Goal: Transaction & Acquisition: Purchase product/service

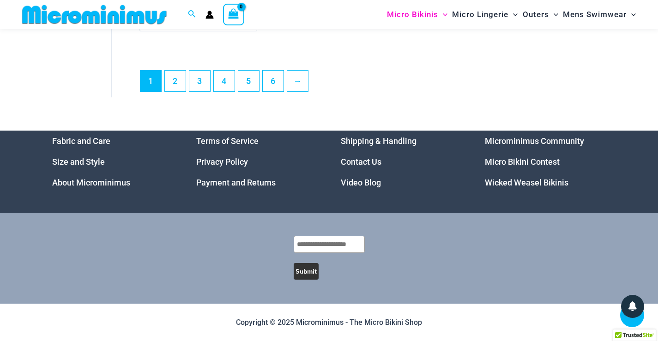
scroll to position [6321, 0]
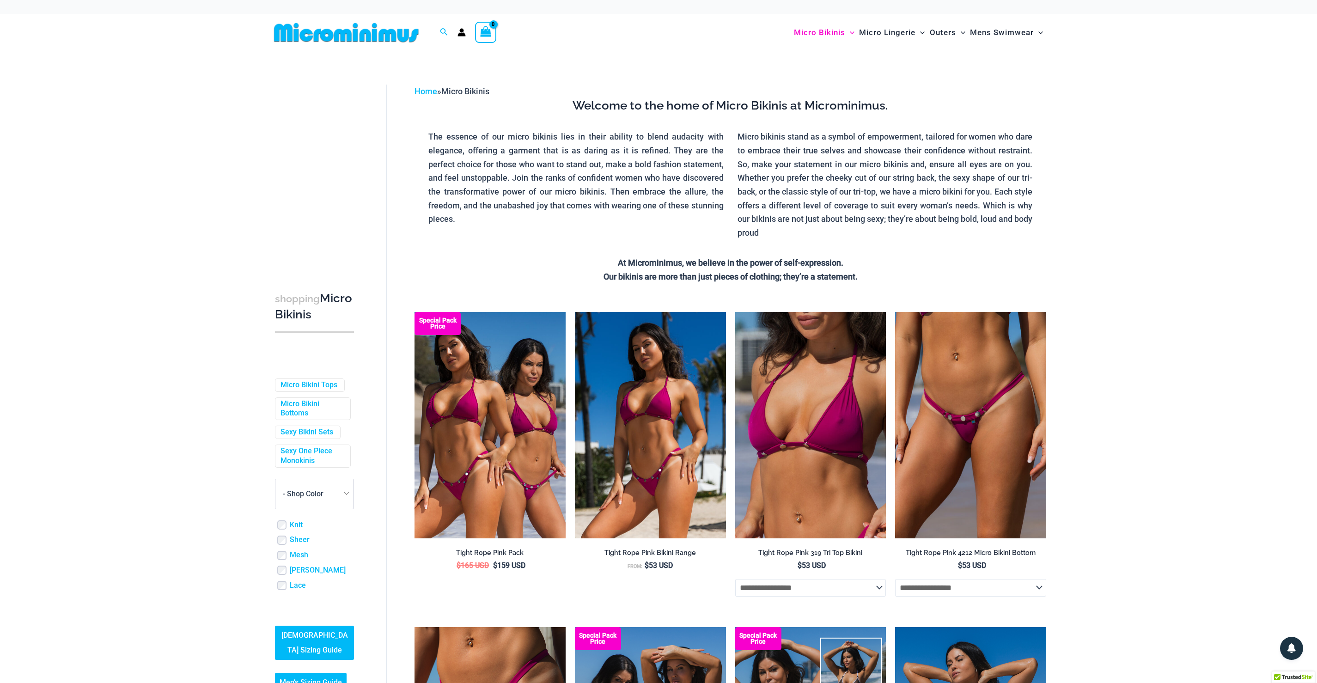
drag, startPoint x: 662, startPoint y: 127, endPoint x: 645, endPoint y: 377, distance: 251.0
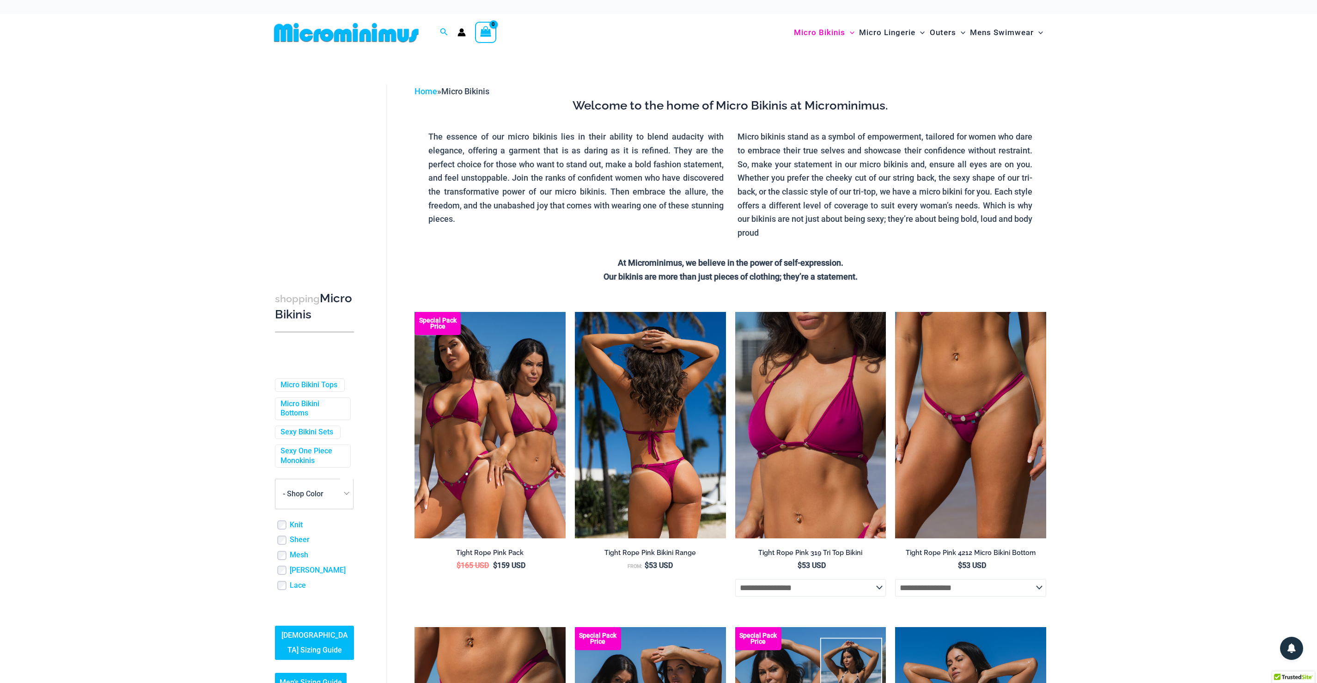
click at [645, 341] on div at bounding box center [650, 425] width 151 height 226
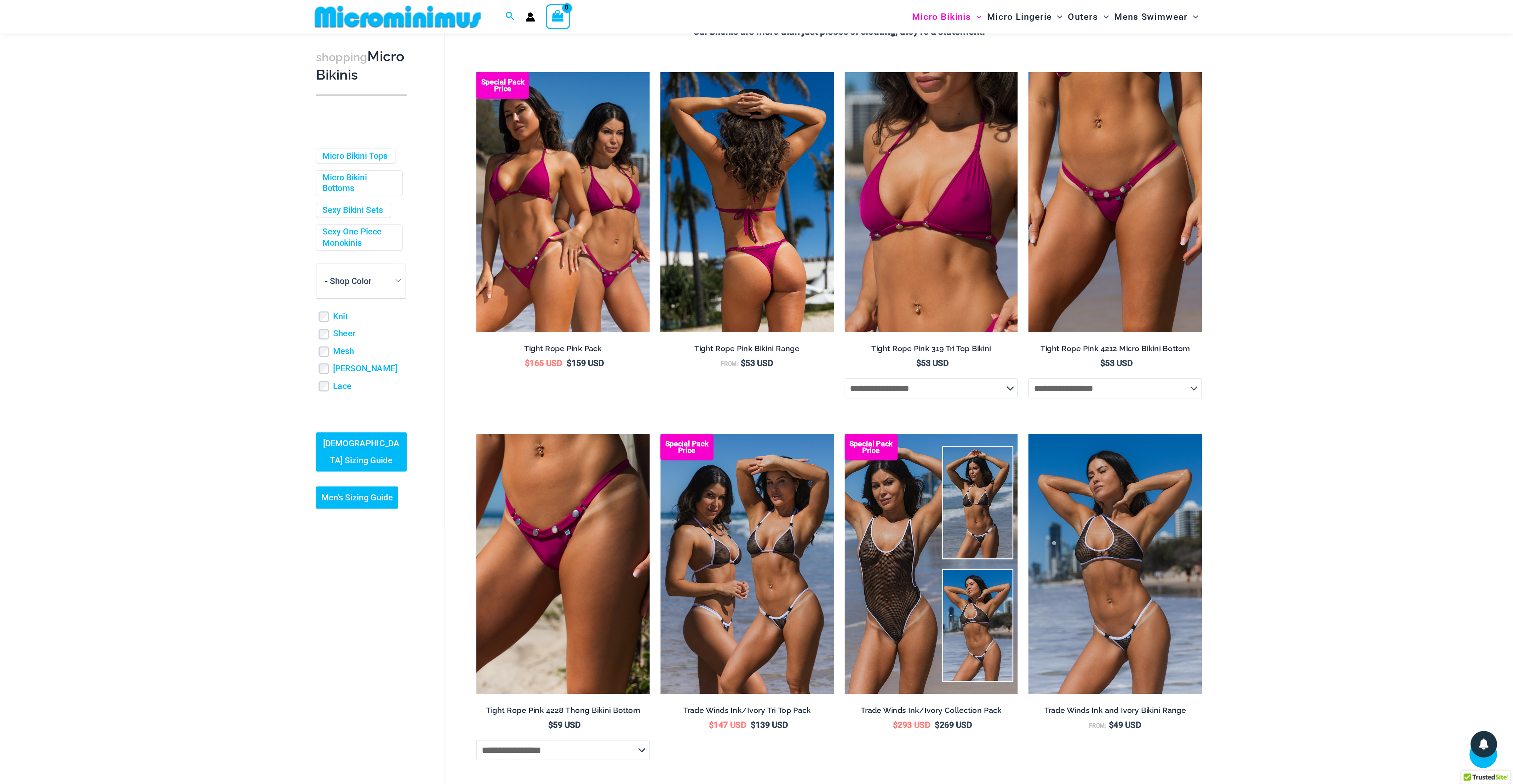
scroll to position [348, 0]
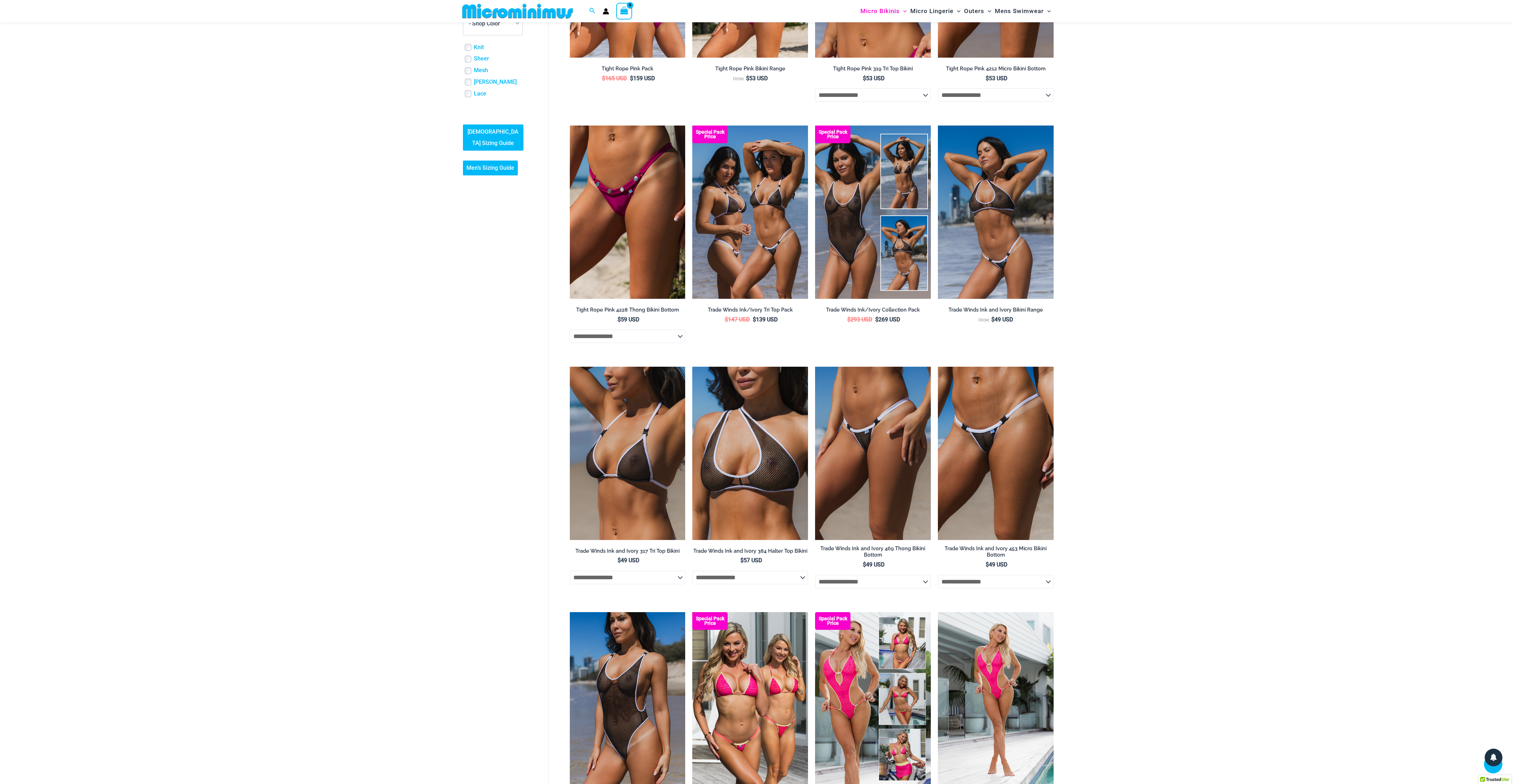
drag, startPoint x: 998, startPoint y: 5, endPoint x: 168, endPoint y: 324, distance: 889.2
click at [168, 261] on div "shopping Micro Bikinis Filters Filters Micro Bikini Tops Micro Bikini Bottoms" at bounding box center [756, 783] width 1513 height 2198
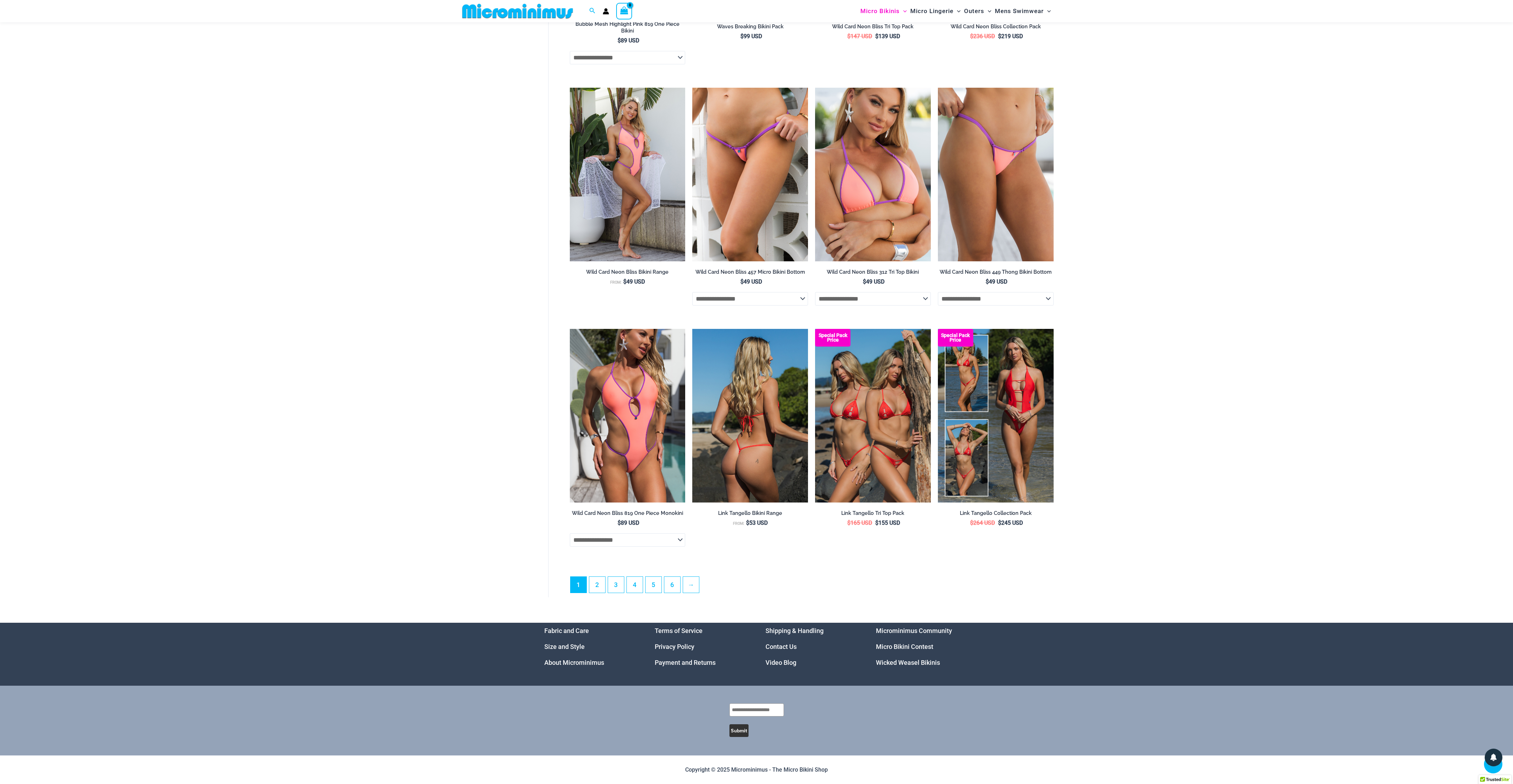
scroll to position [12877, 0]
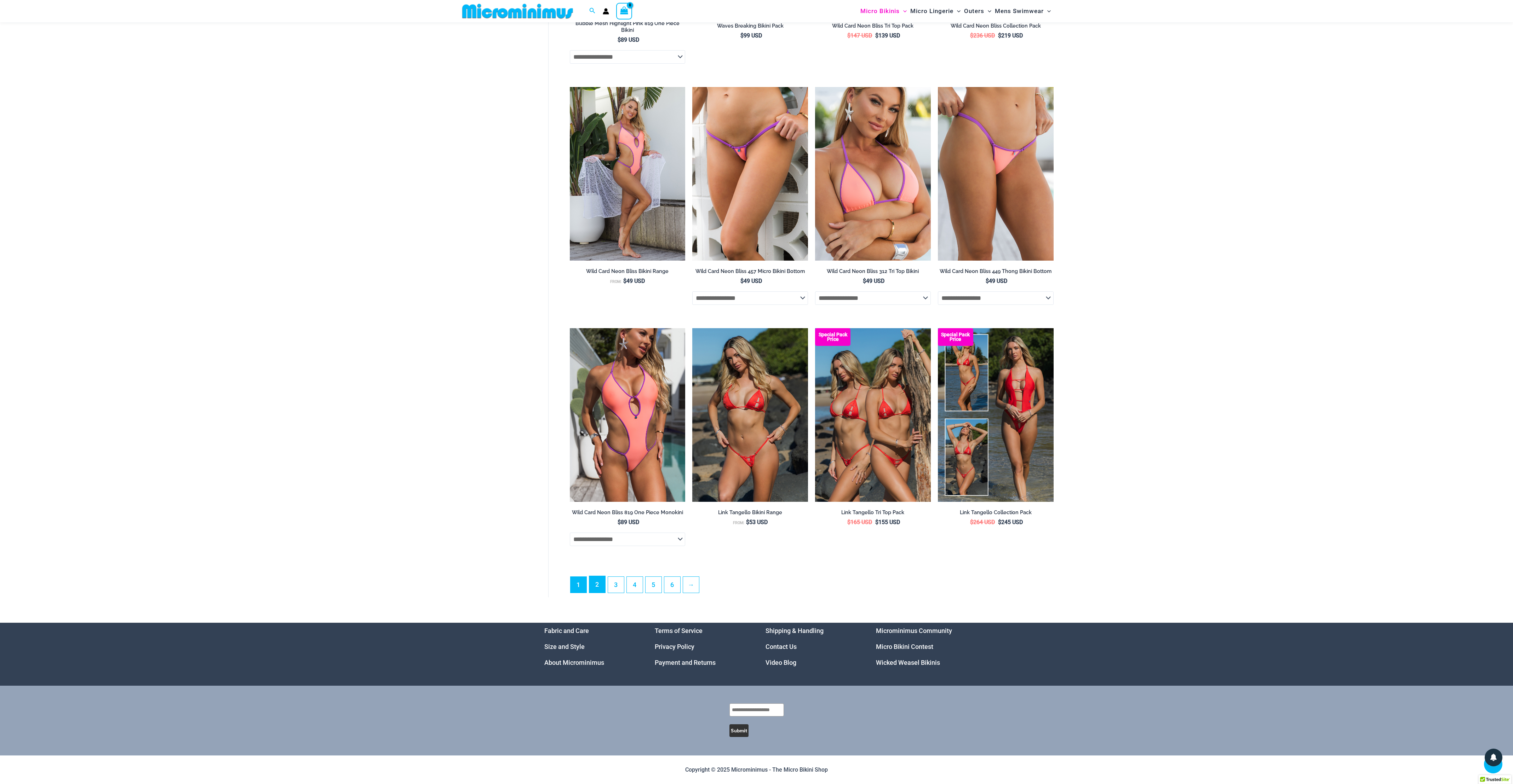
click at [504, 261] on link "2" at bounding box center [597, 585] width 16 height 17
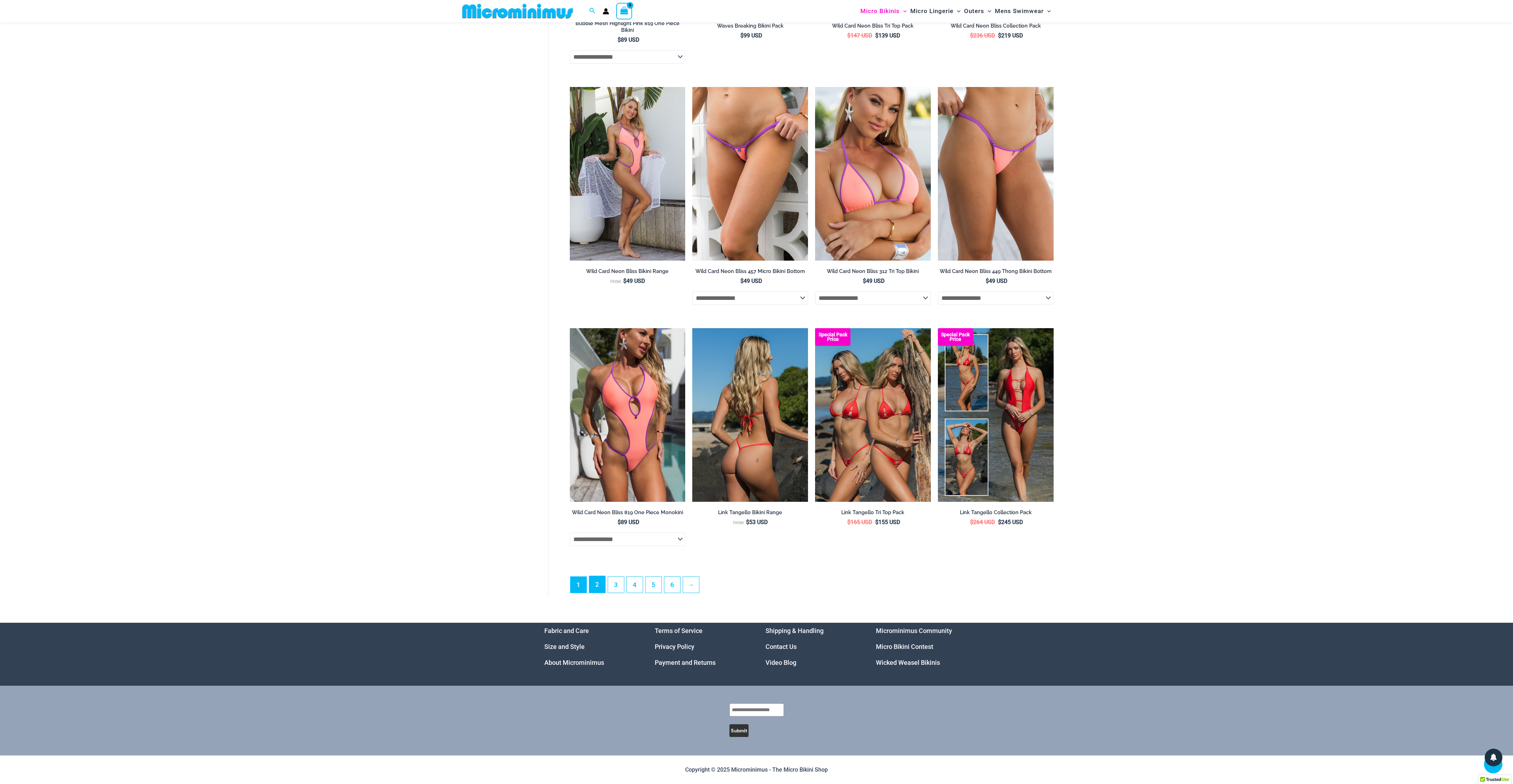
scroll to position [12879, 0]
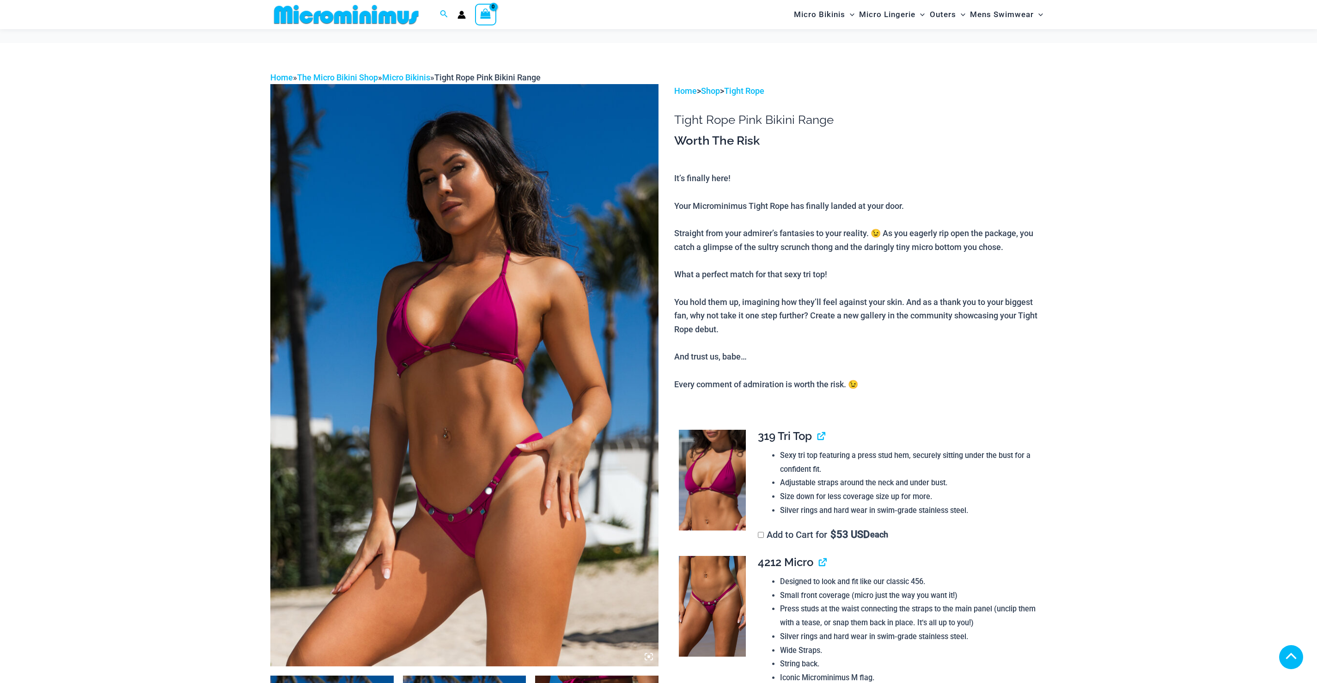
scroll to position [361, 0]
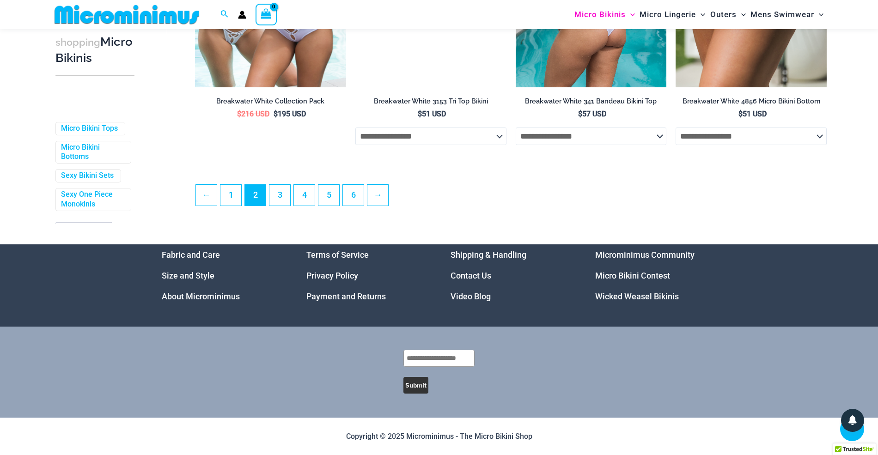
scroll to position [15069, 0]
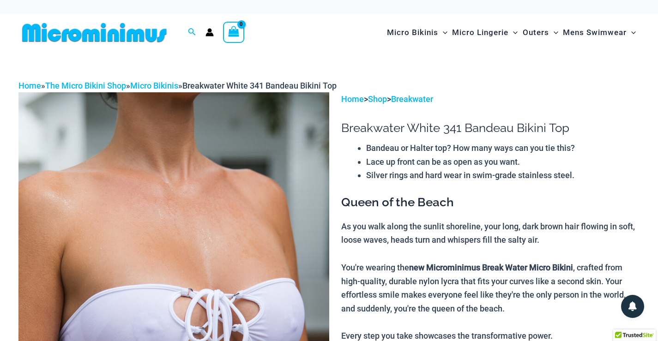
drag, startPoint x: 757, startPoint y: 4, endPoint x: 362, endPoint y: 138, distance: 416.8
click at [161, 83] on link "Micro Bikinis" at bounding box center [154, 86] width 48 height 10
